Goal: Transaction & Acquisition: Obtain resource

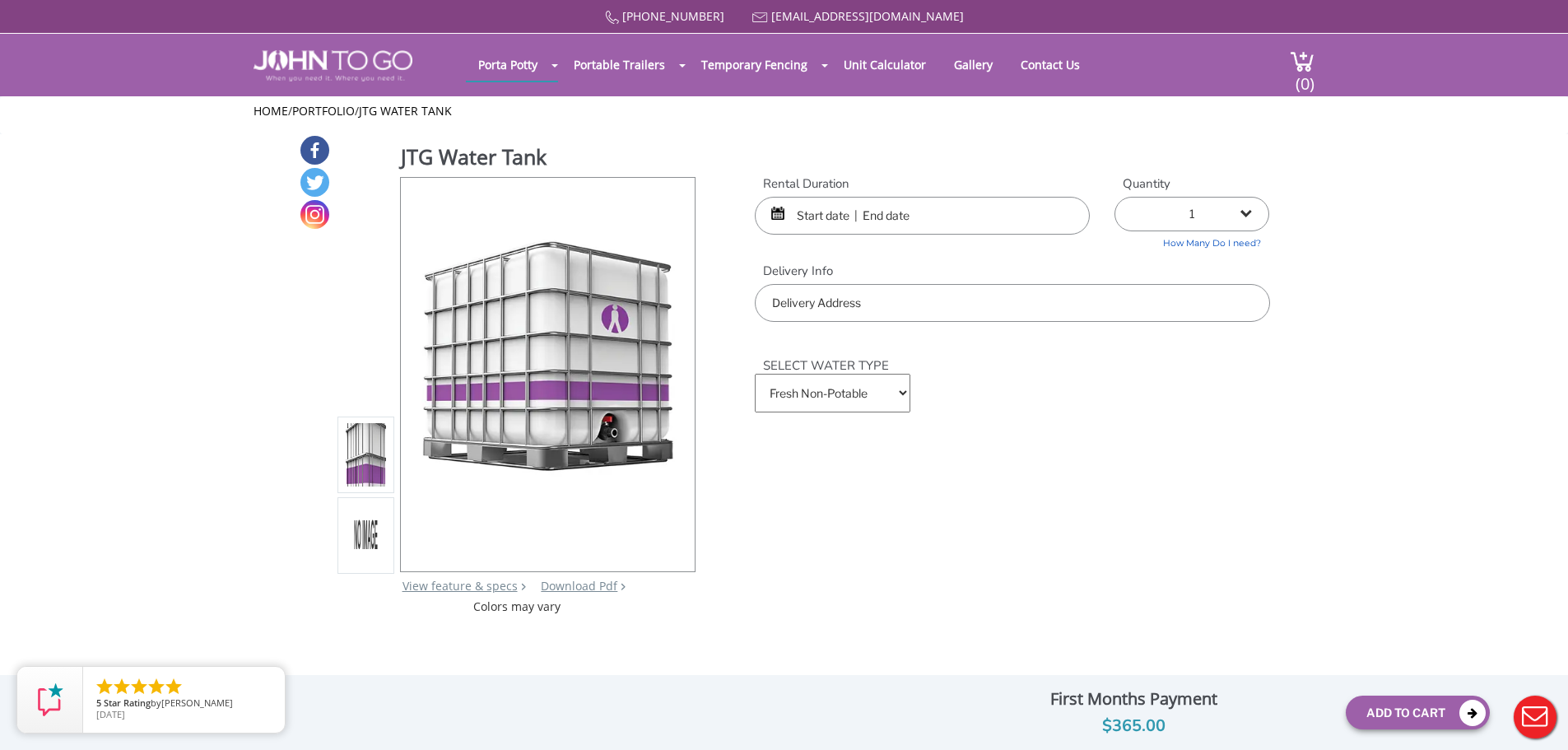
click at [801, 391] on select "Fresh Non-Potable Saltwater" at bounding box center [831, 392] width 155 height 38
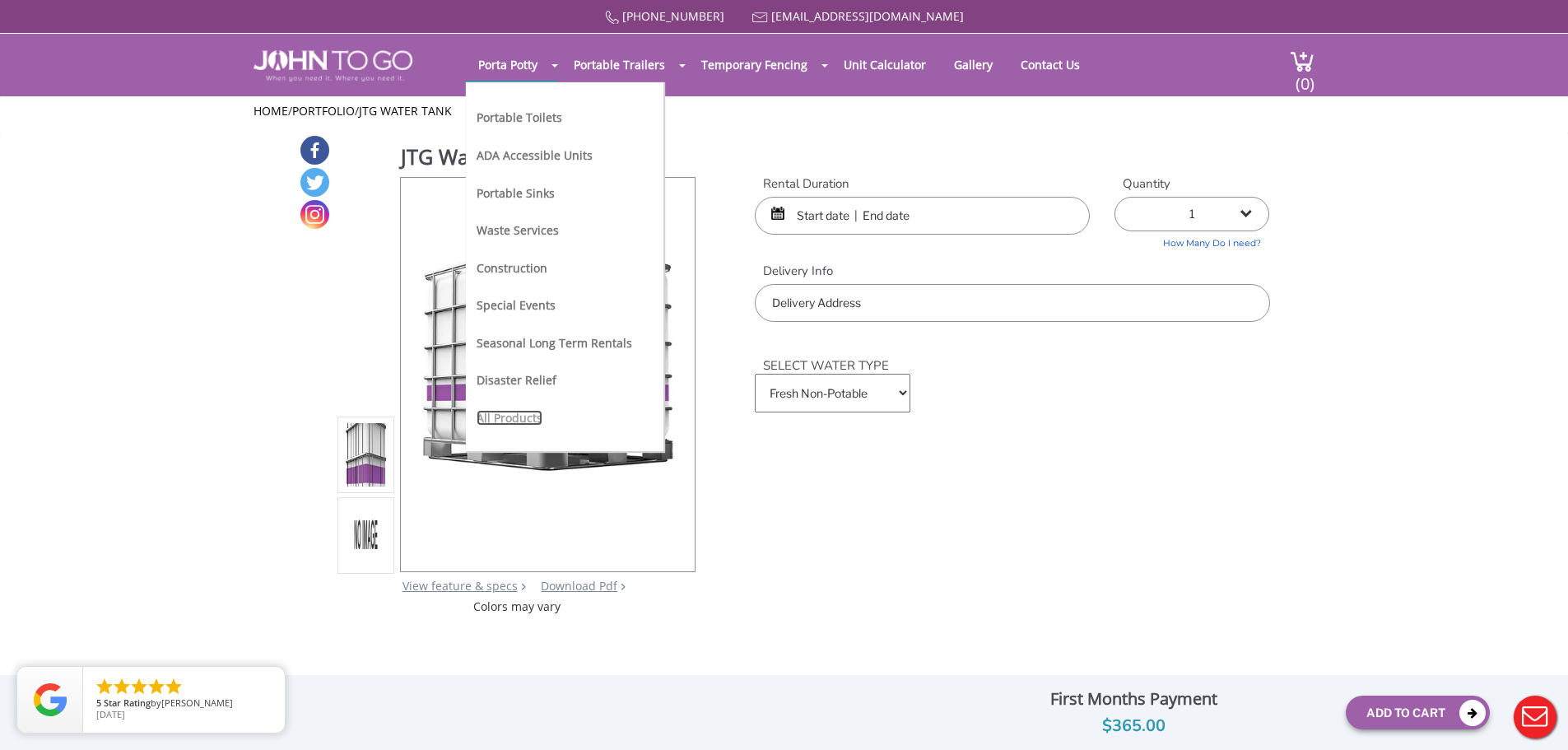
click at [501, 412] on link "All Products" at bounding box center [509, 418] width 66 height 16
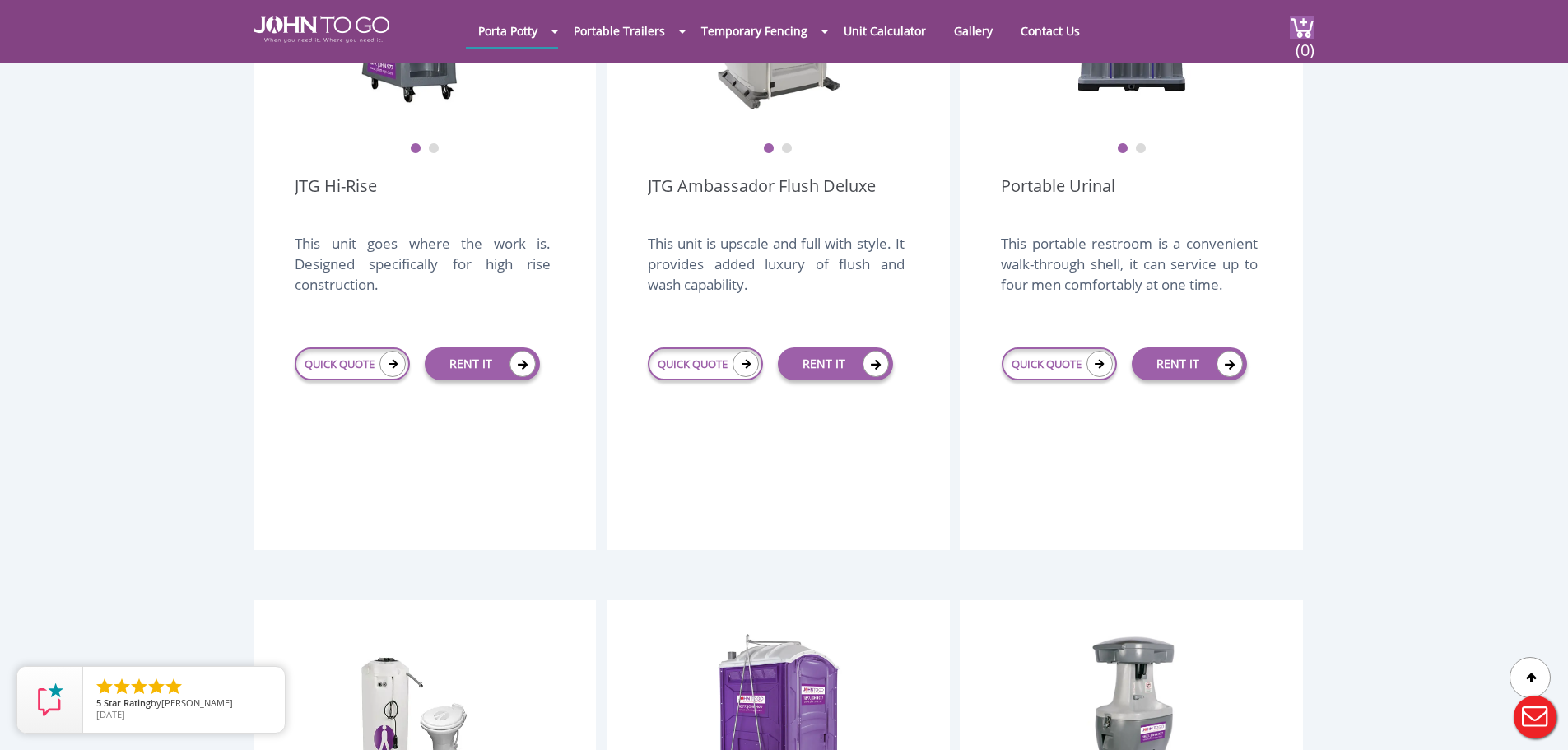
scroll to position [1811, 0]
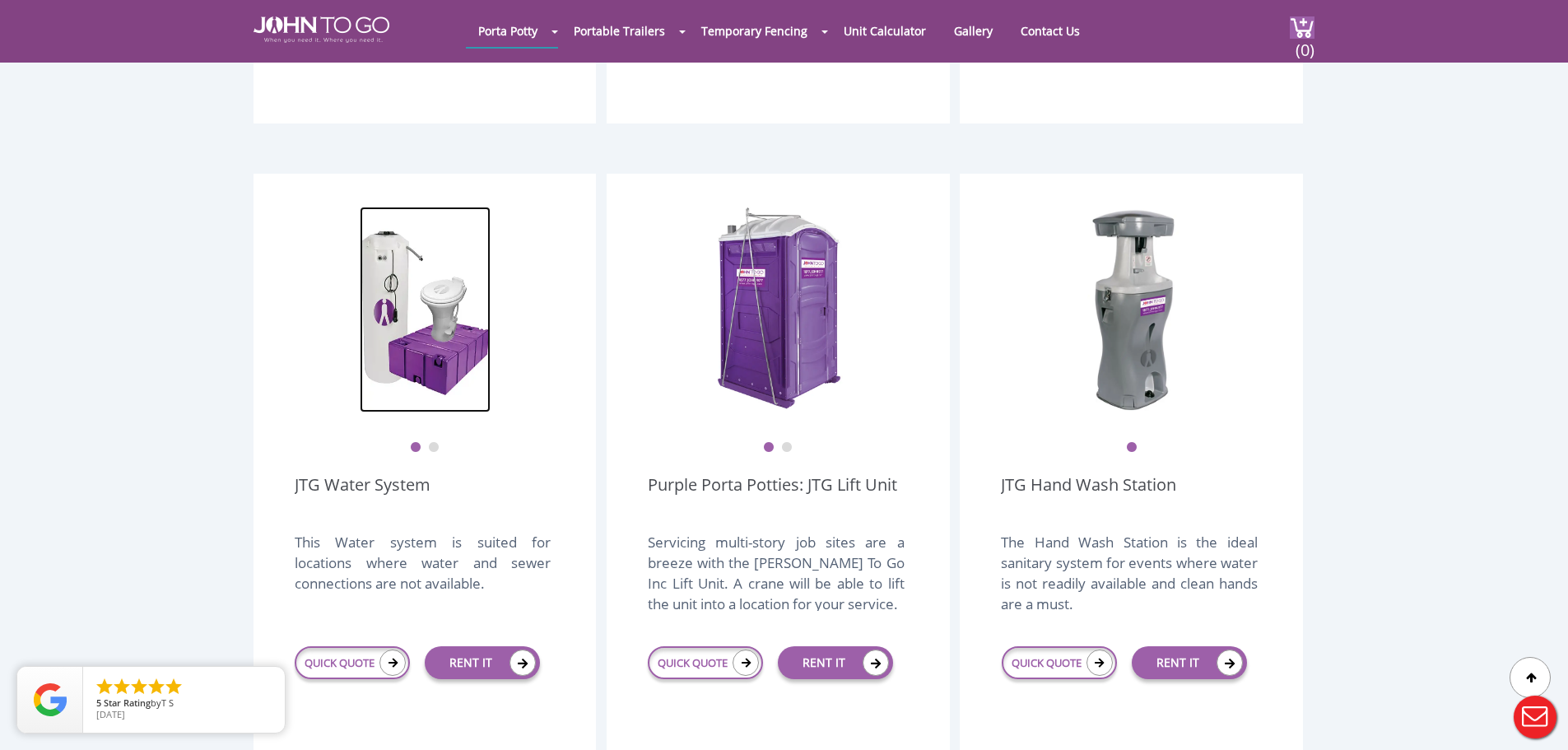
click at [435, 344] on img at bounding box center [425, 309] width 131 height 206
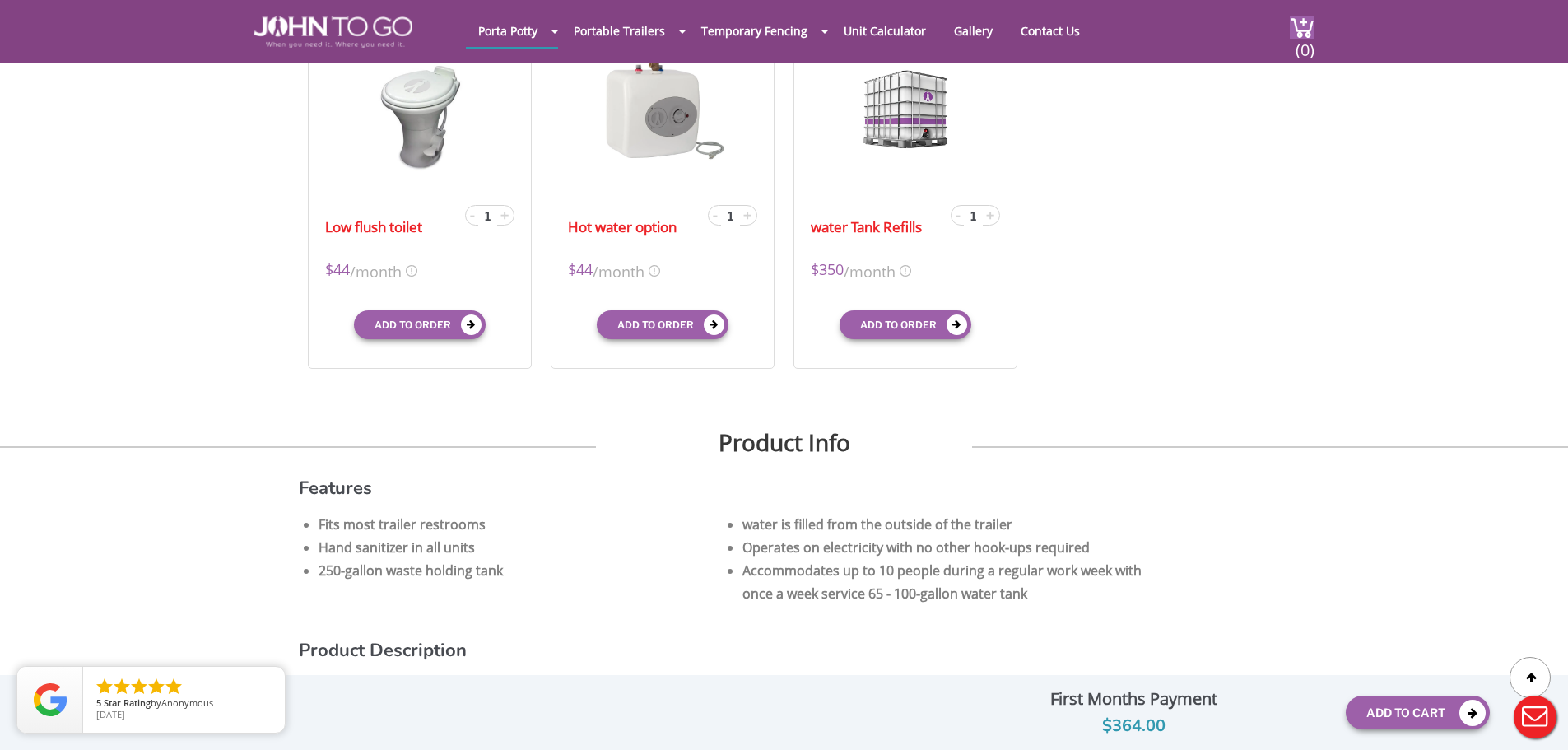
scroll to position [165, 0]
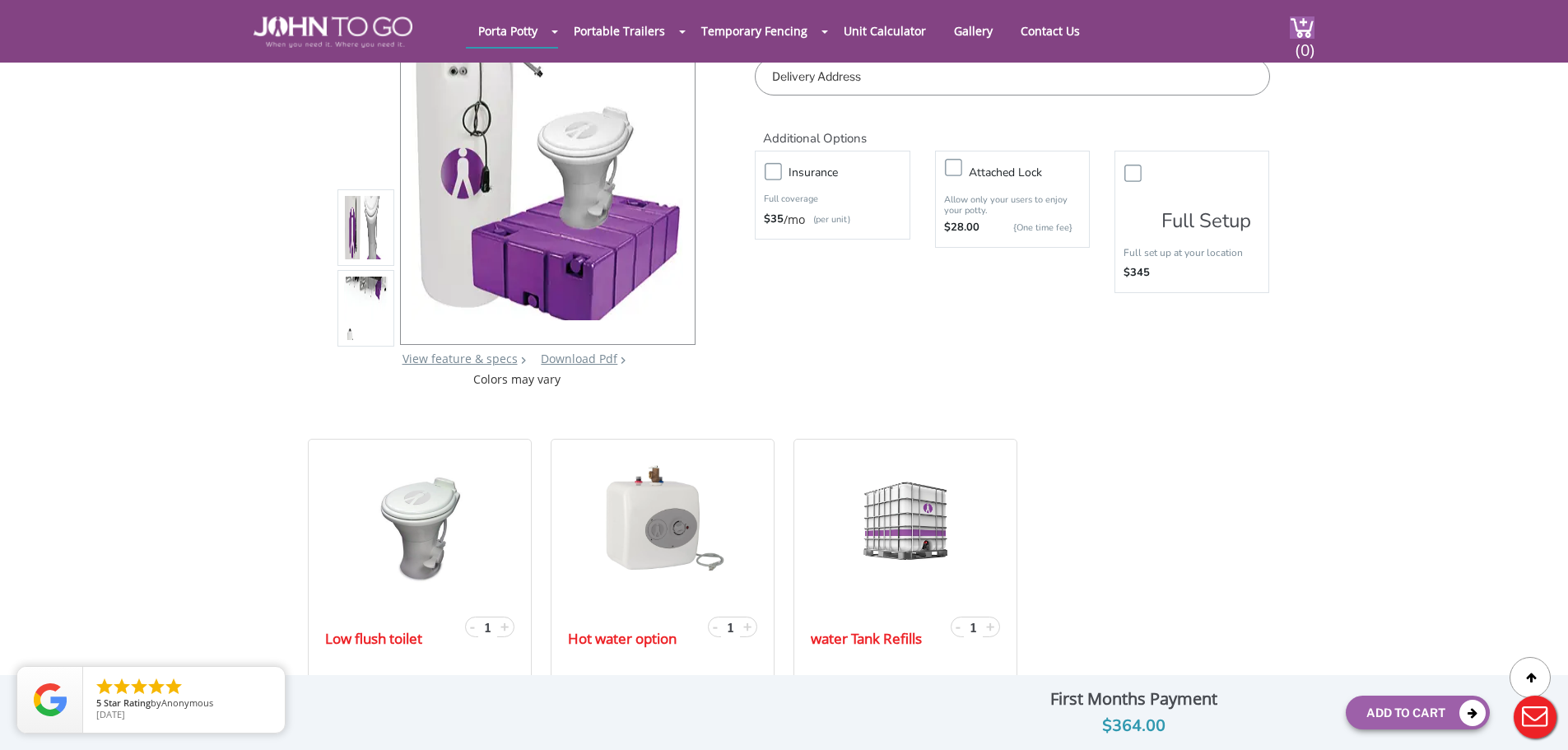
click at [359, 292] on img at bounding box center [365, 307] width 44 height 387
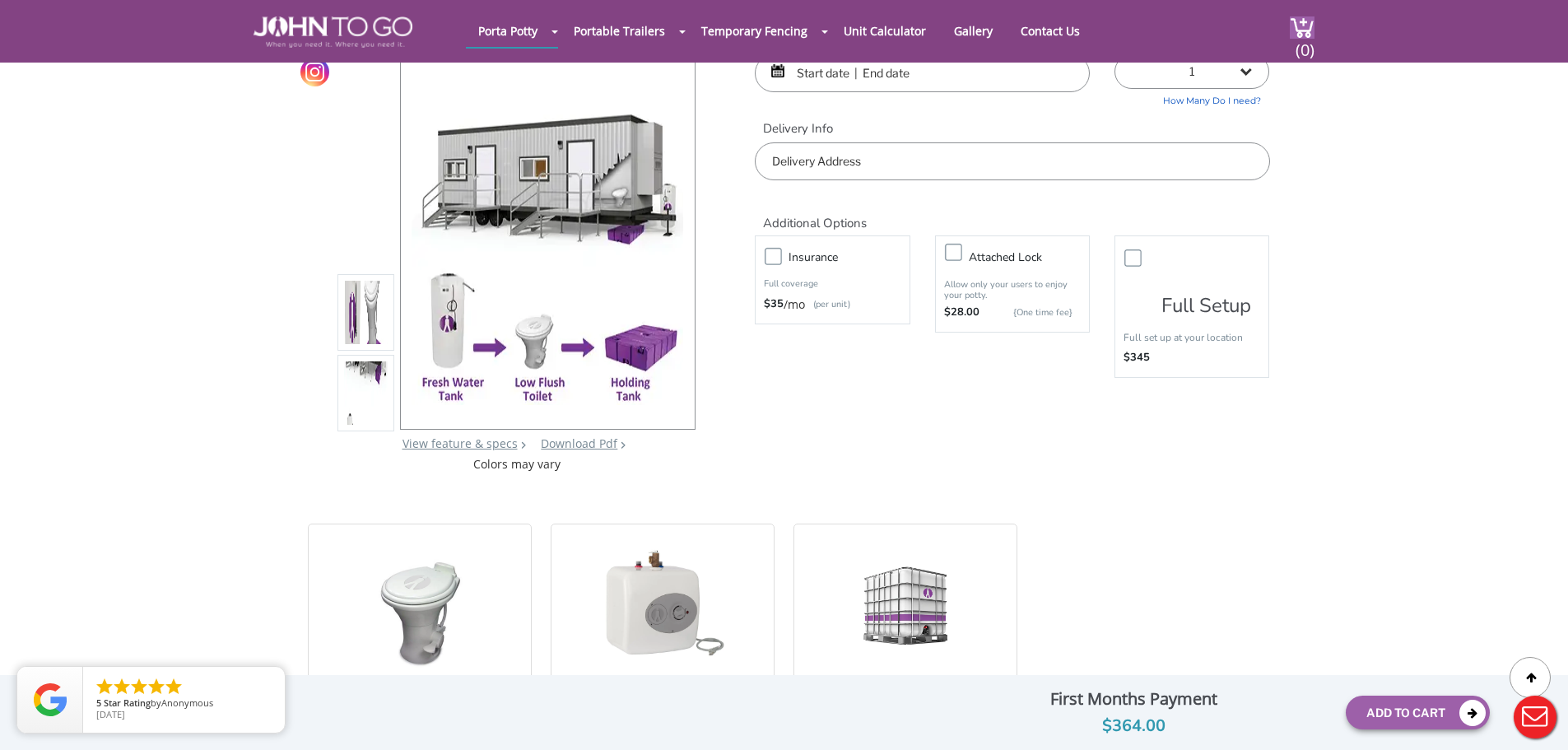
scroll to position [0, 0]
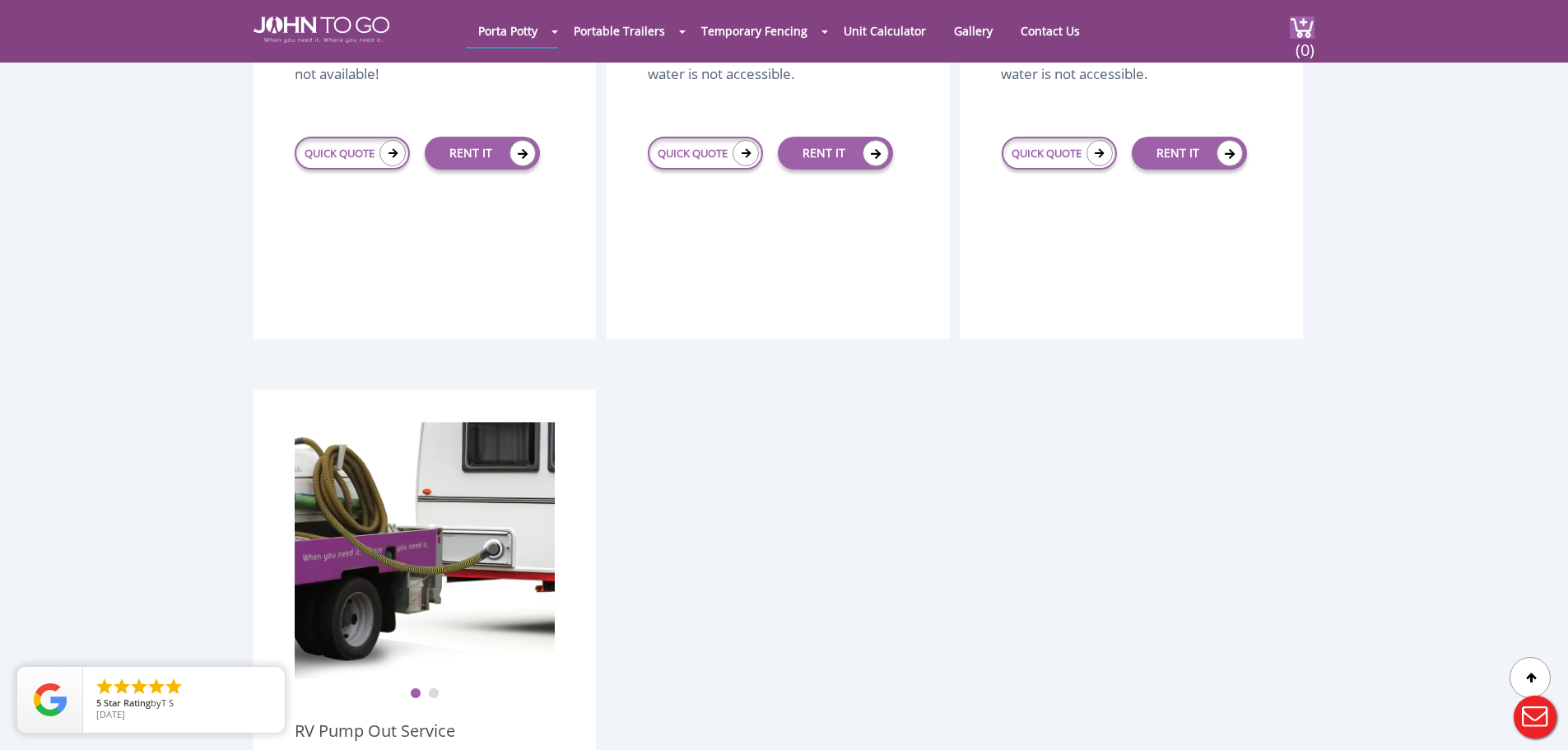
scroll to position [2470, 0]
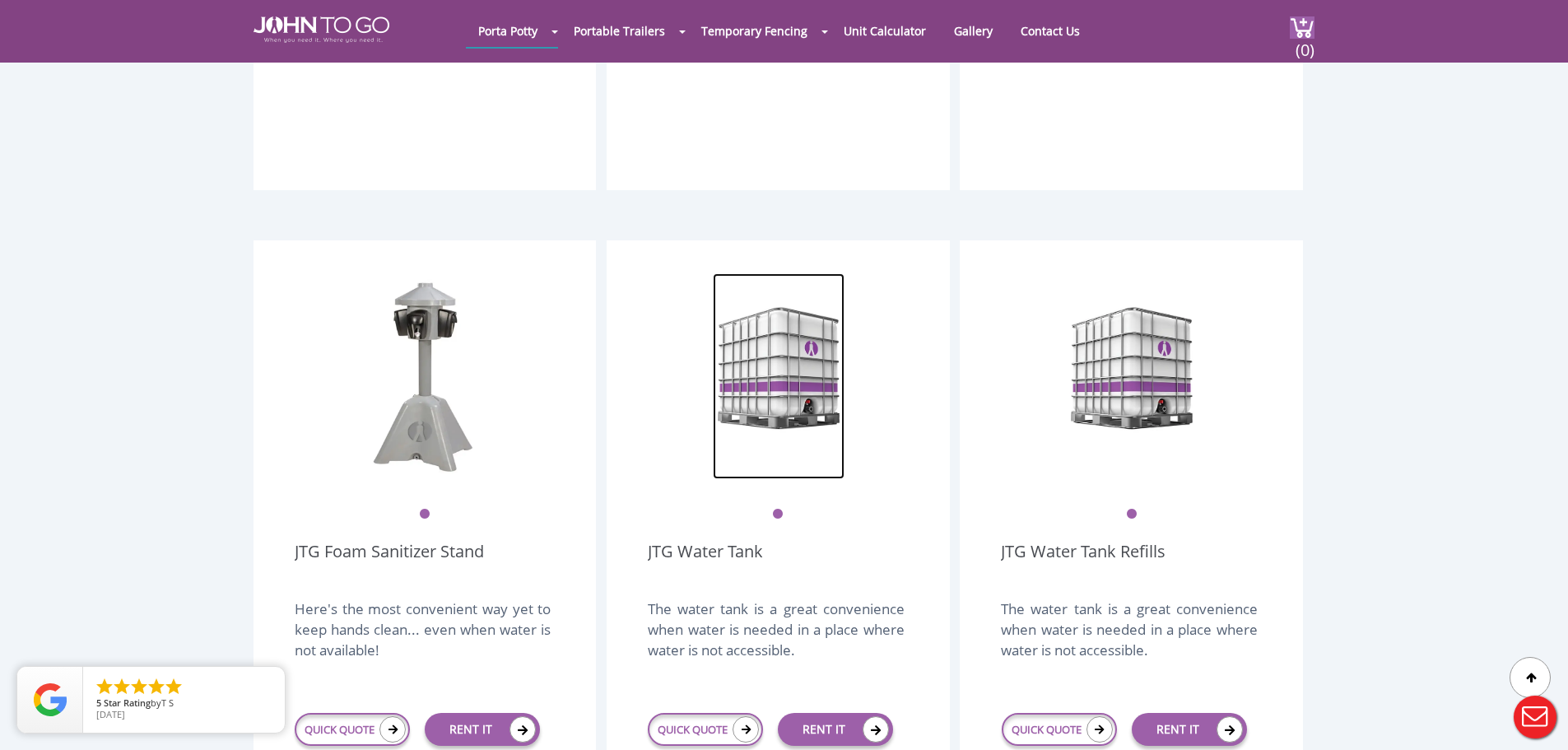
click at [785, 298] on img at bounding box center [779, 375] width 132 height 206
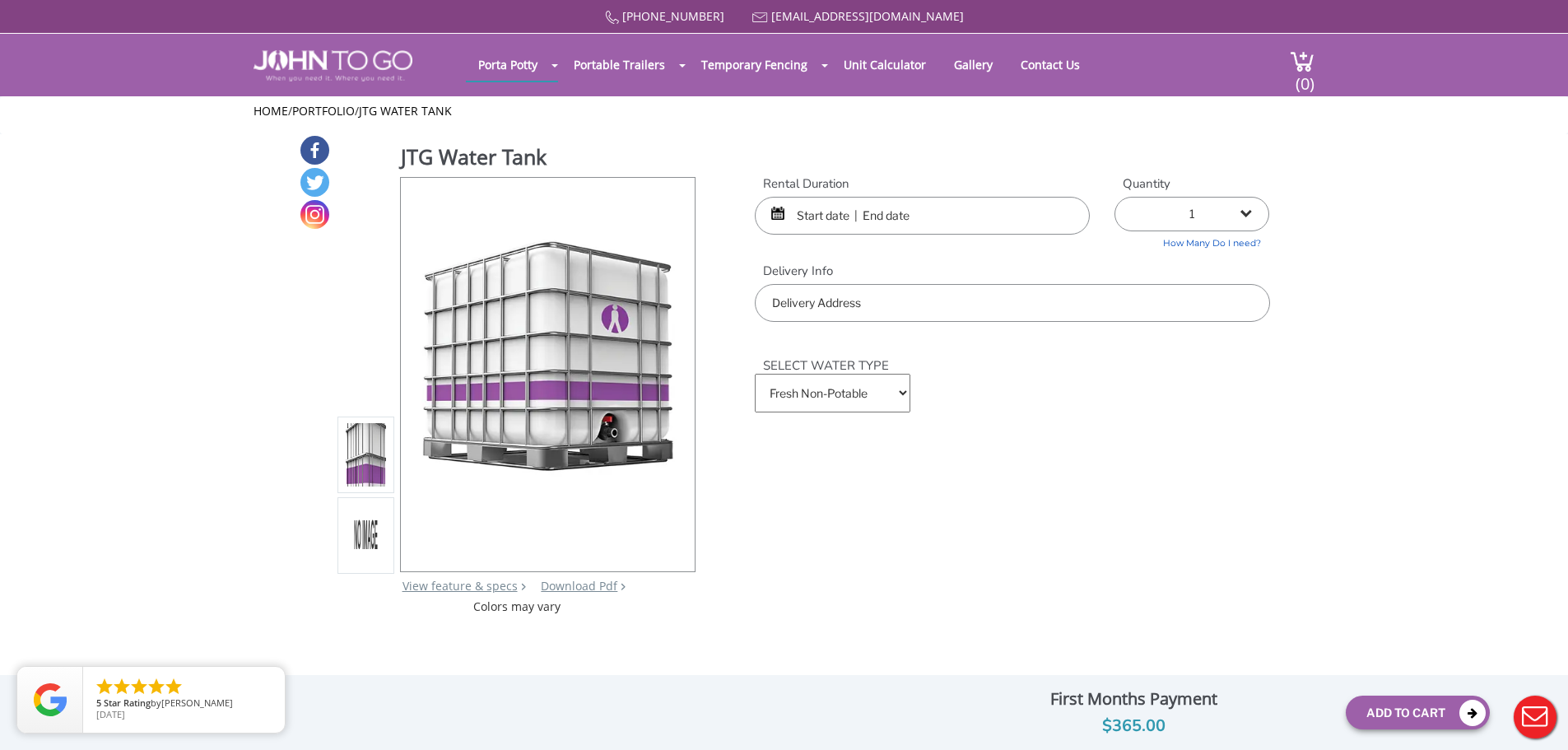
click at [842, 404] on select "Fresh Non-Potable Saltwater" at bounding box center [831, 392] width 155 height 38
click at [1008, 226] on input "text" at bounding box center [922, 216] width 335 height 37
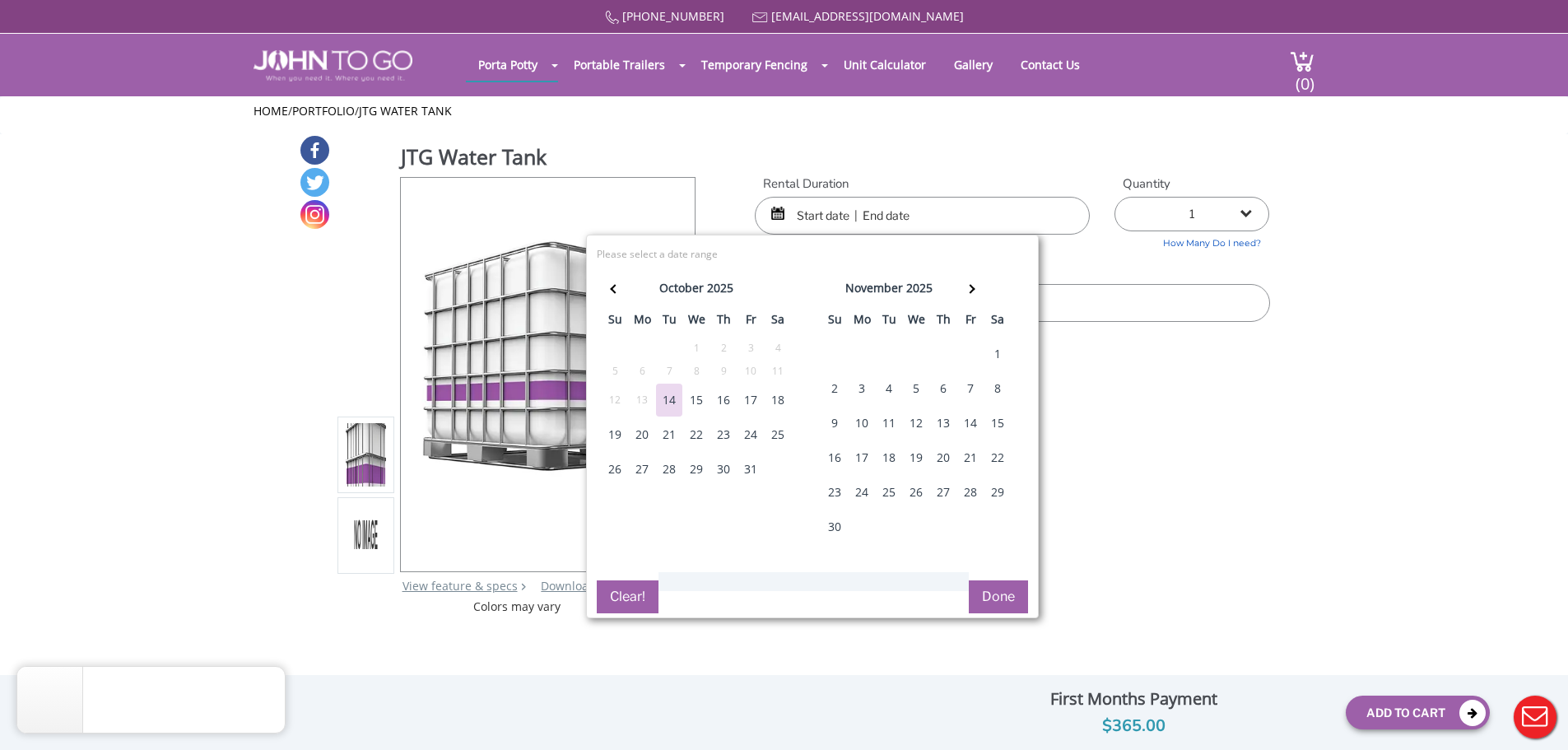
click at [1168, 250] on link "How Many Do I need?" at bounding box center [1191, 240] width 155 height 19
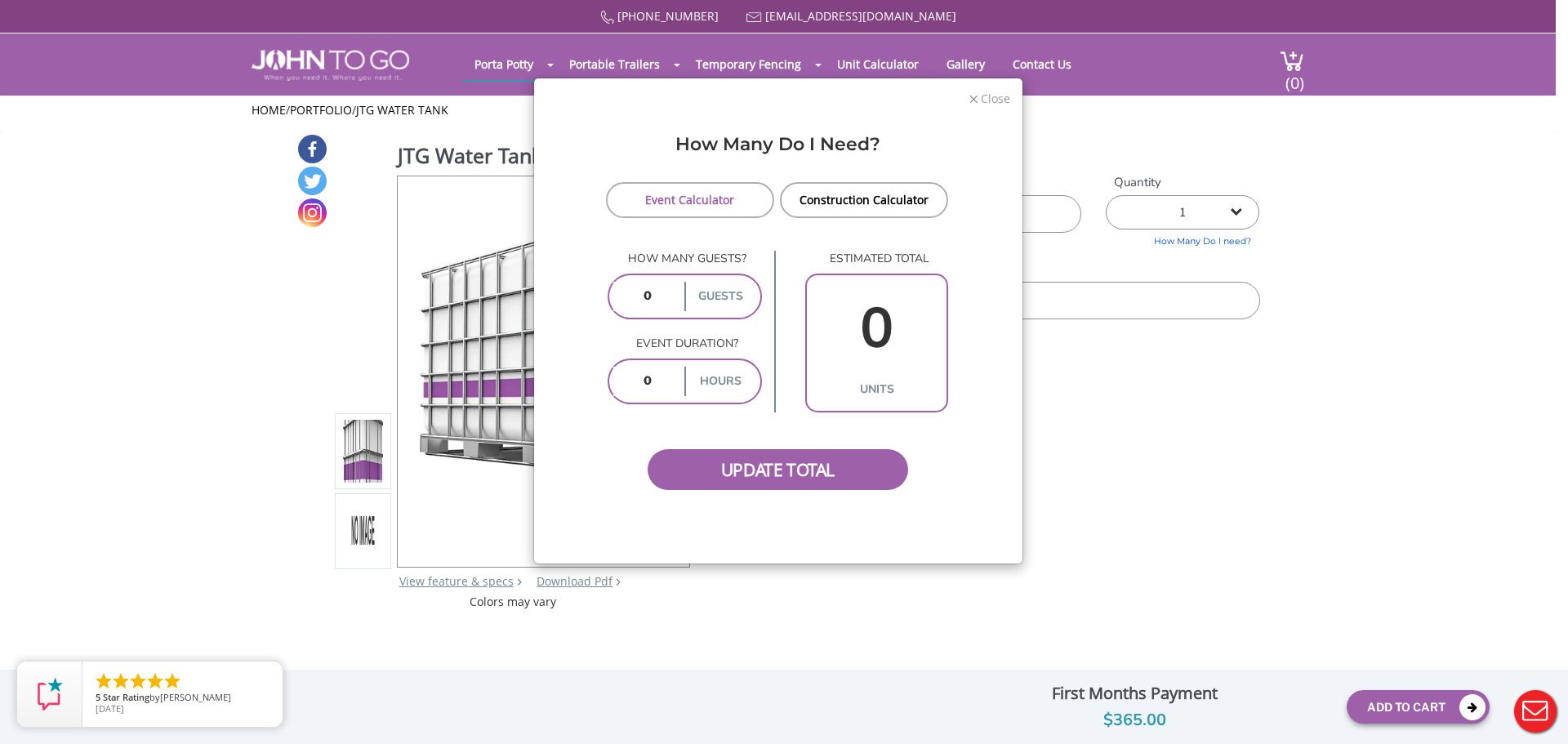
click at [985, 105] on span "Close" at bounding box center [995, 97] width 31 height 16
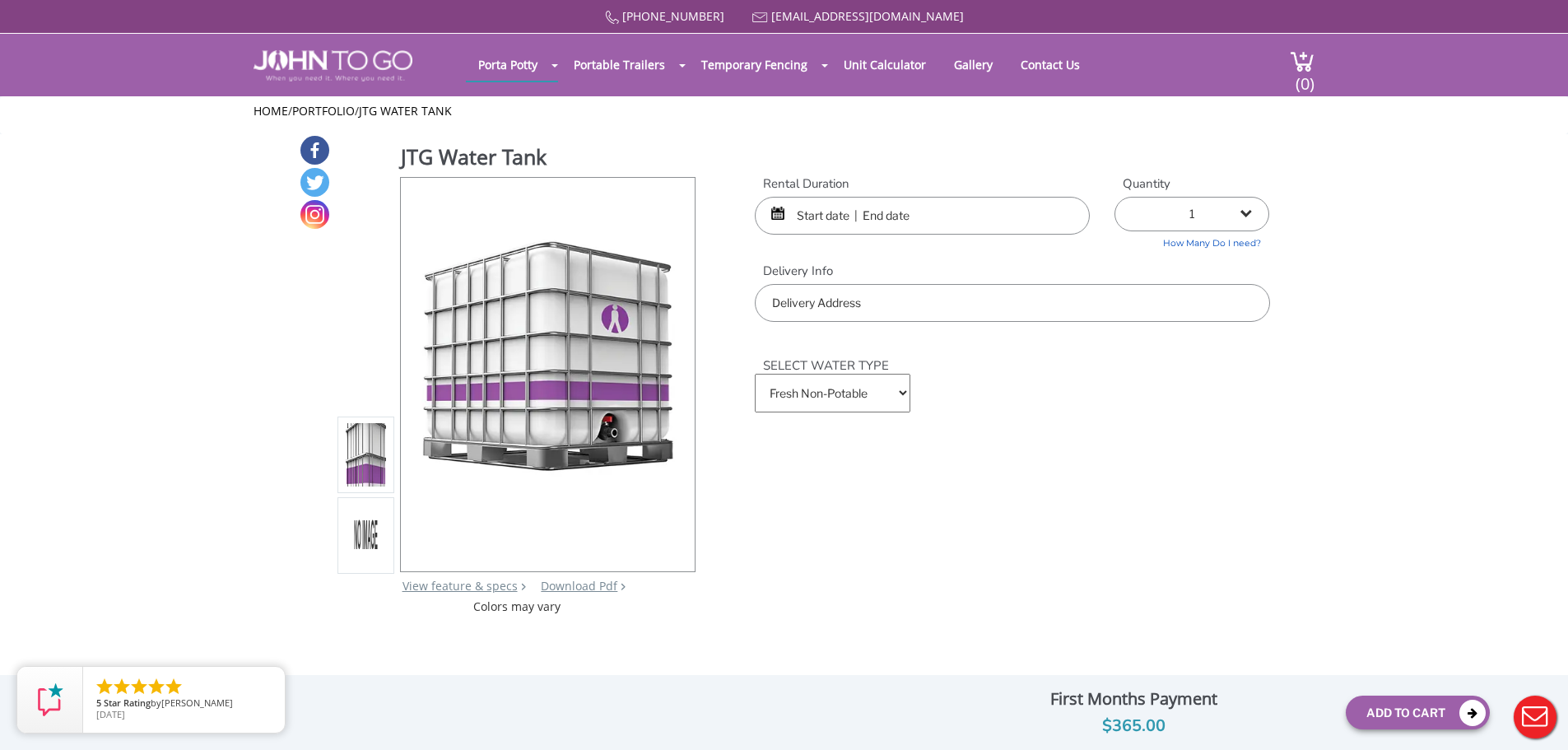
click at [994, 300] on input "text" at bounding box center [1012, 303] width 514 height 37
click at [1216, 239] on div "877 564 6977 info@johntogo.com Porta Potty Portable Toilets ADA Accessible Unit…" at bounding box center [784, 385] width 1568 height 772
click at [1216, 239] on link "How Many Do I need?" at bounding box center [1191, 240] width 155 height 19
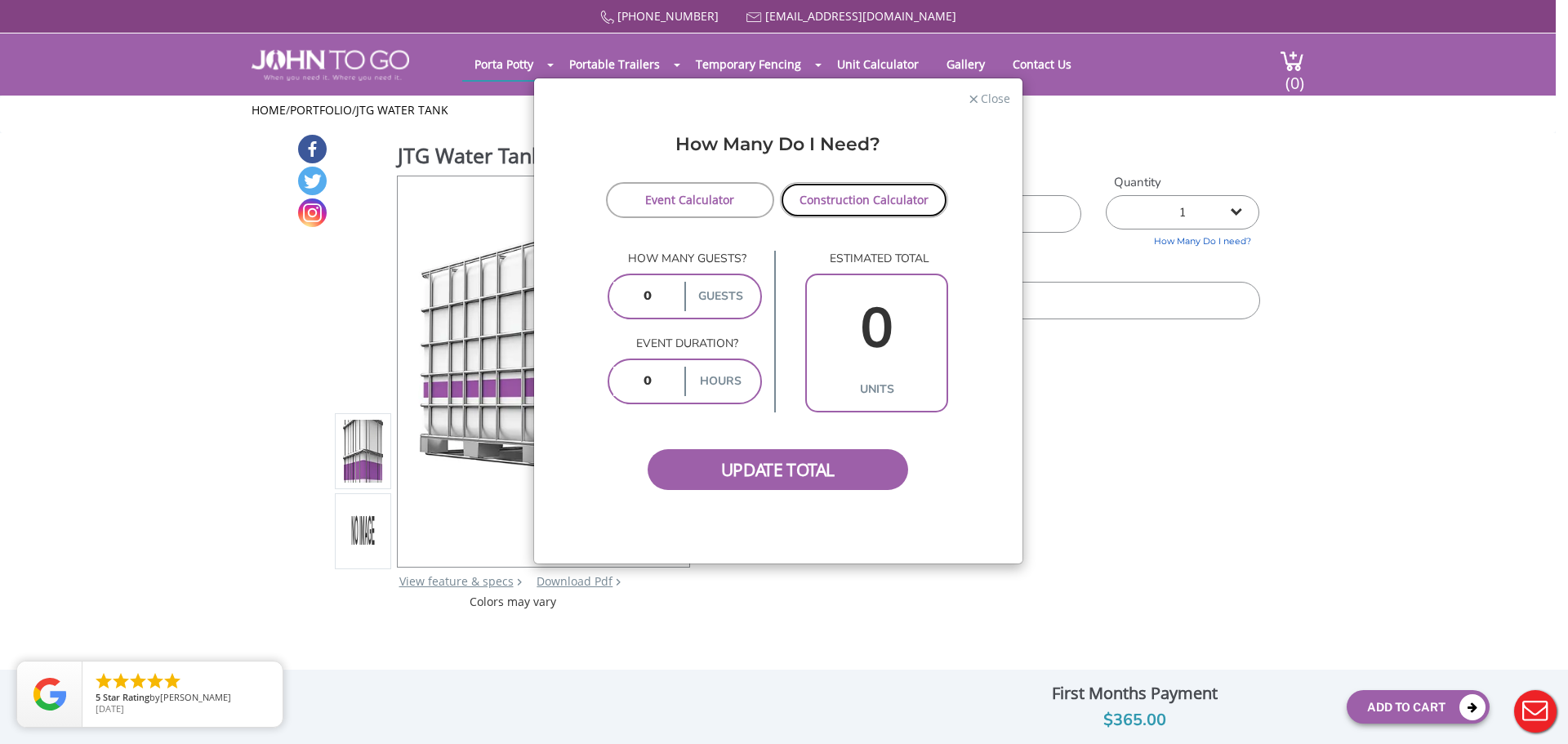
click at [862, 210] on link "Construction Calculator" at bounding box center [864, 199] width 169 height 36
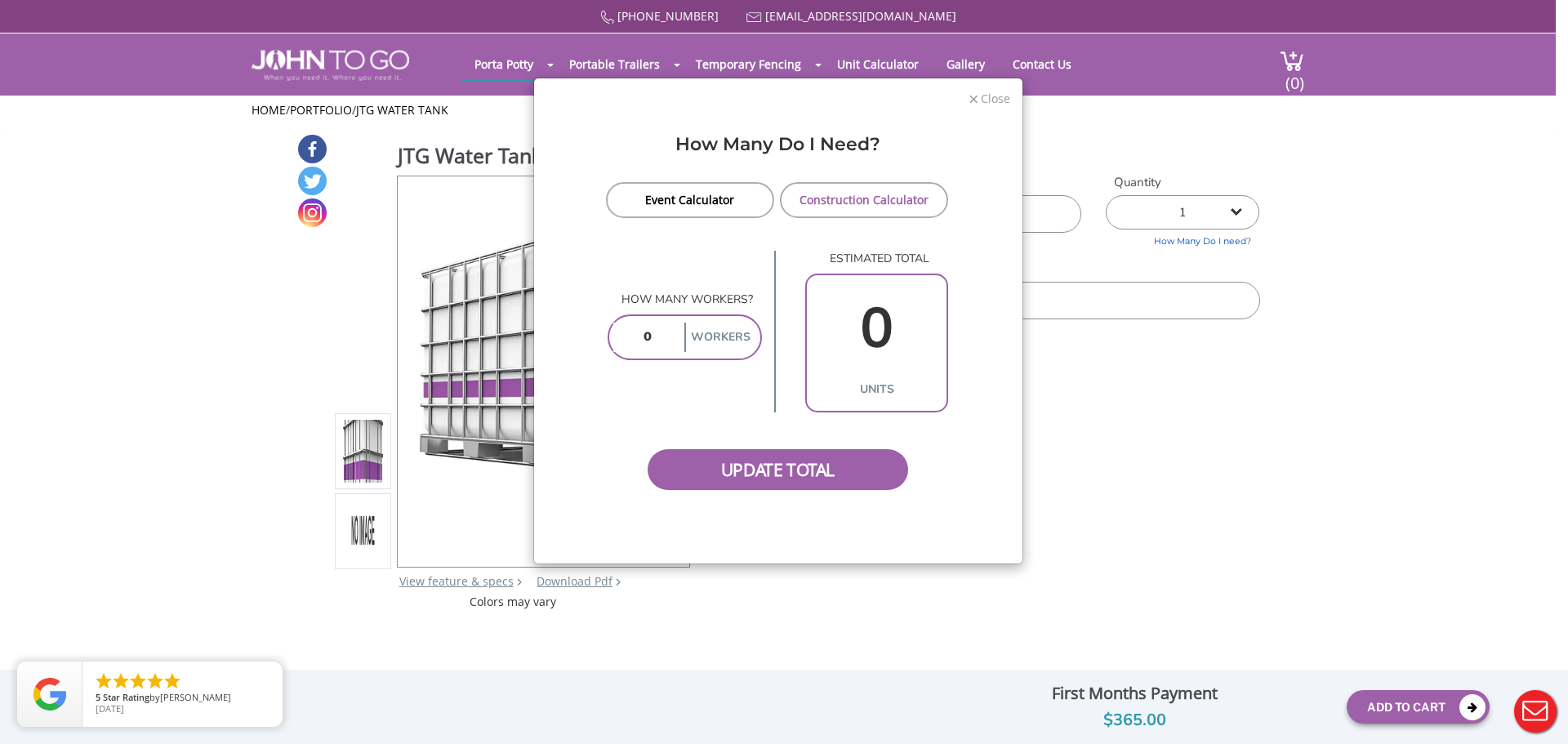
click at [995, 97] on span "Close" at bounding box center [995, 97] width 31 height 16
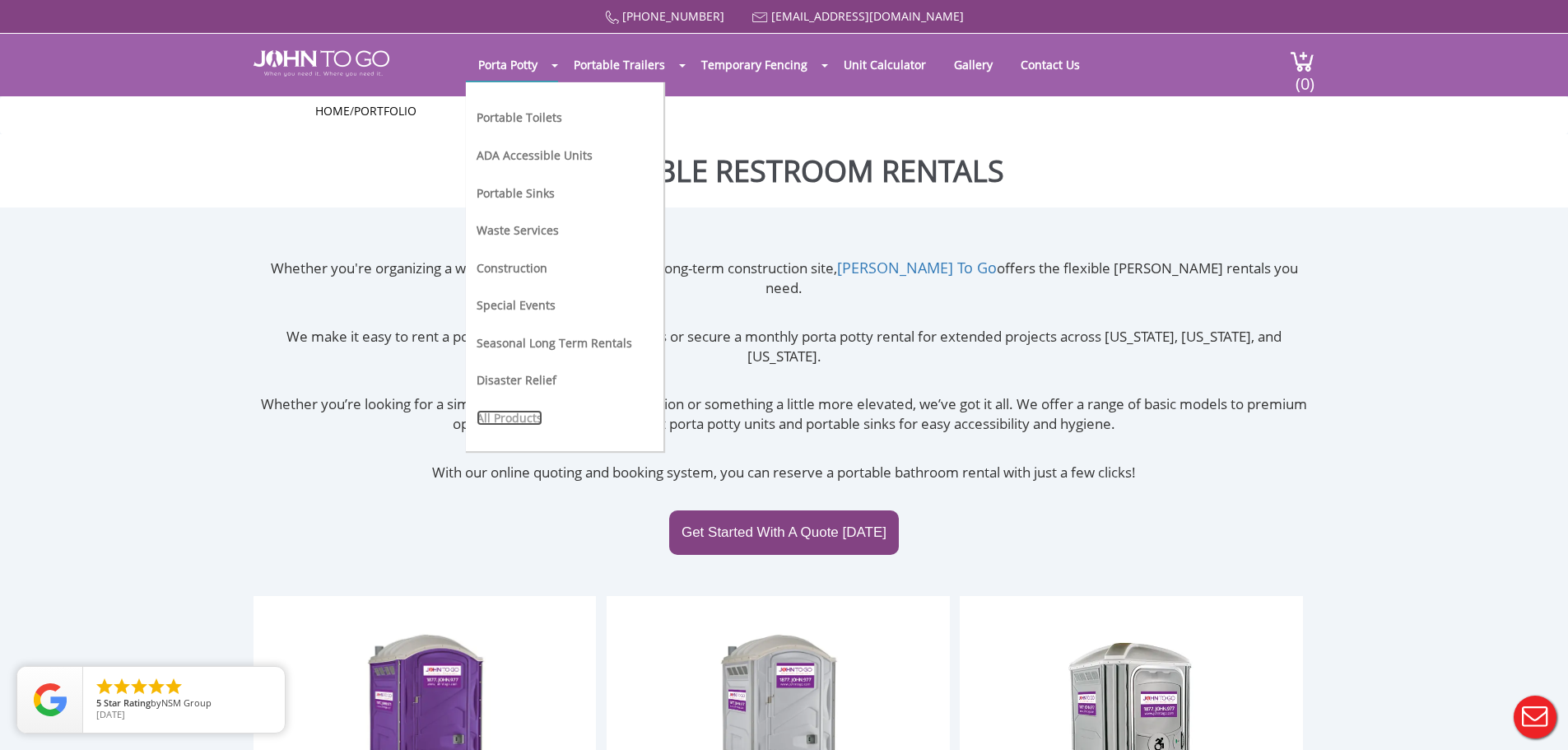
click at [509, 420] on link "All Products" at bounding box center [509, 418] width 66 height 16
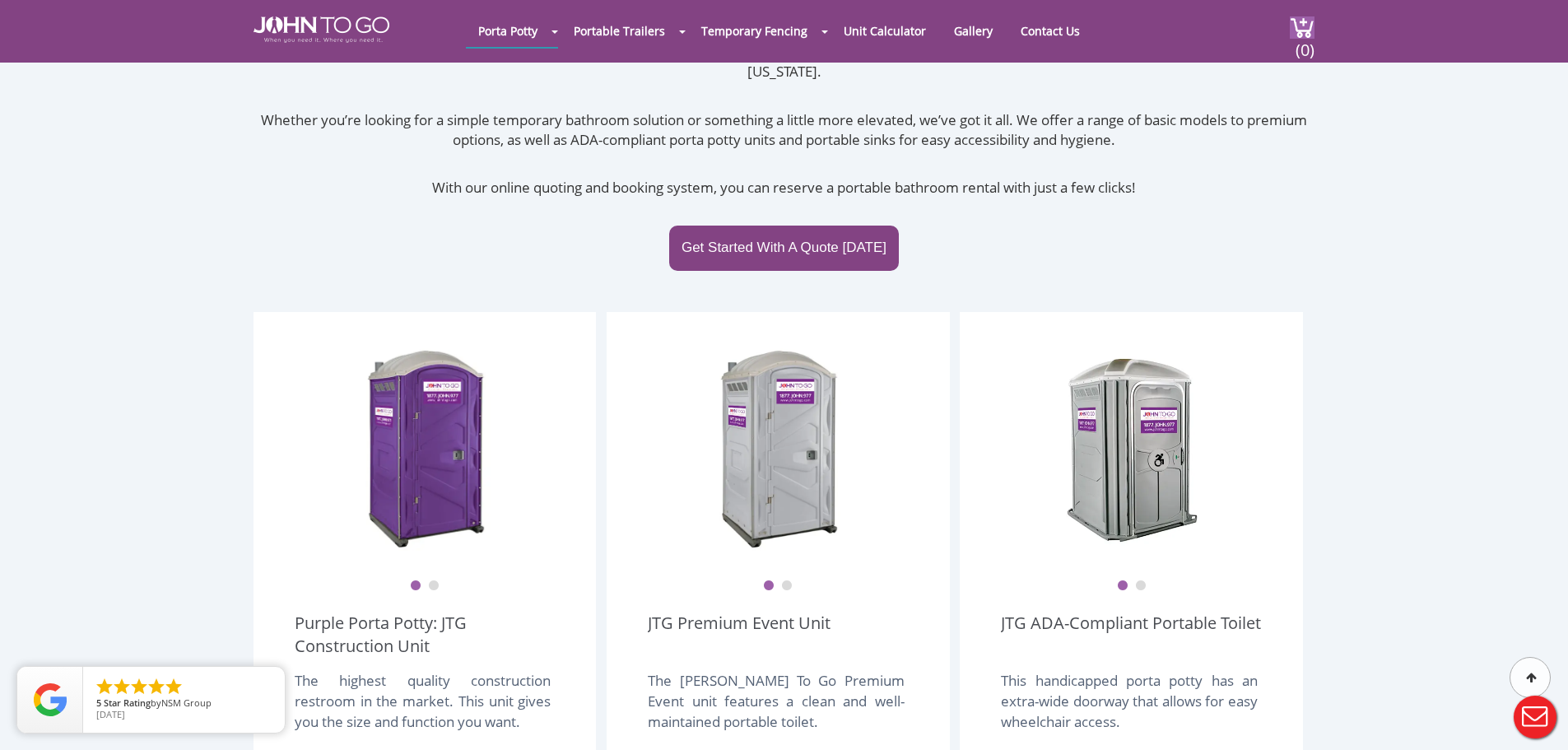
scroll to position [329, 0]
